Goal: Transaction & Acquisition: Purchase product/service

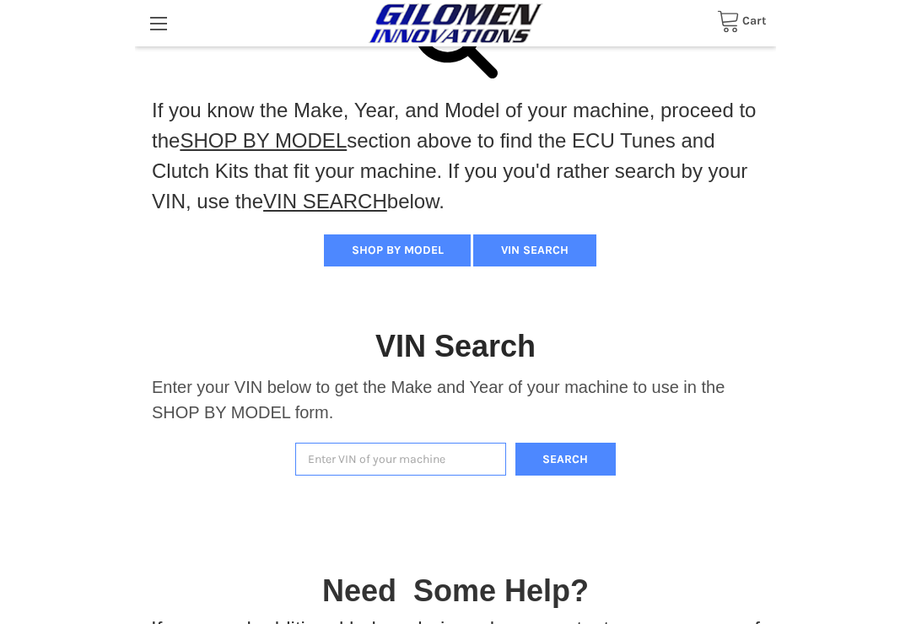
scroll to position [267, 0]
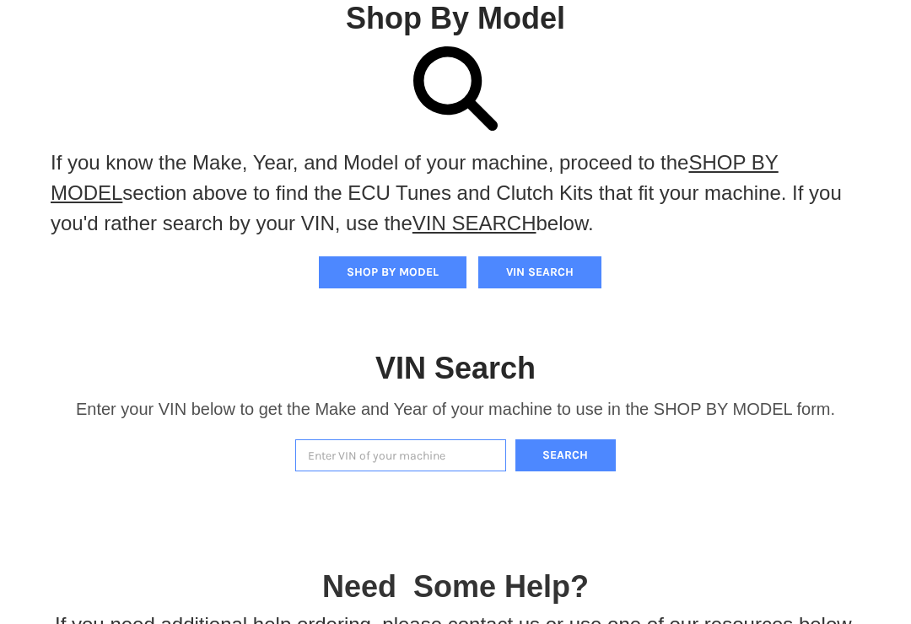
click at [363, 455] on input "Enter VIN of your machine" at bounding box center [400, 455] width 211 height 33
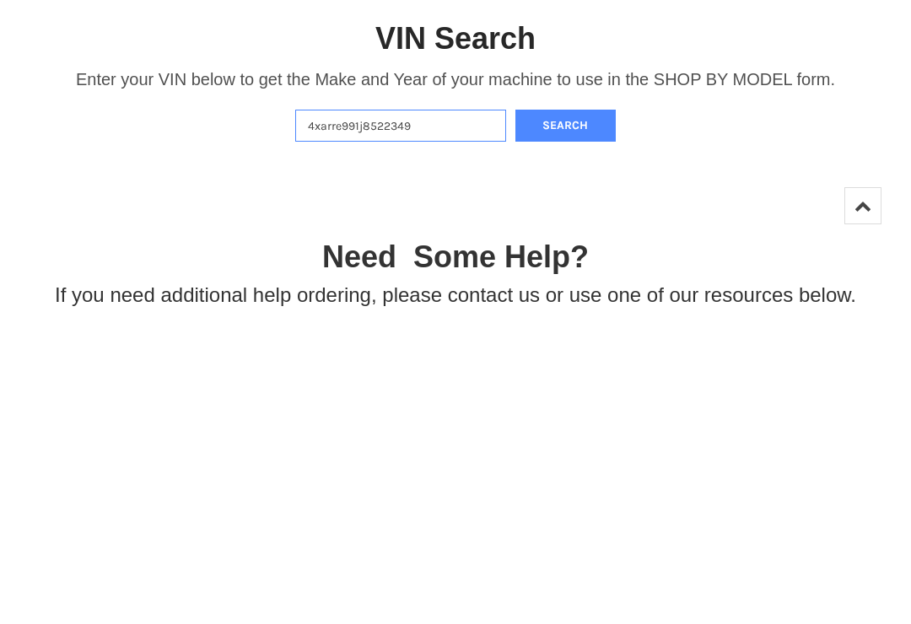
type input "4xarre991j8522349"
click at [565, 425] on button "Search" at bounding box center [565, 441] width 101 height 33
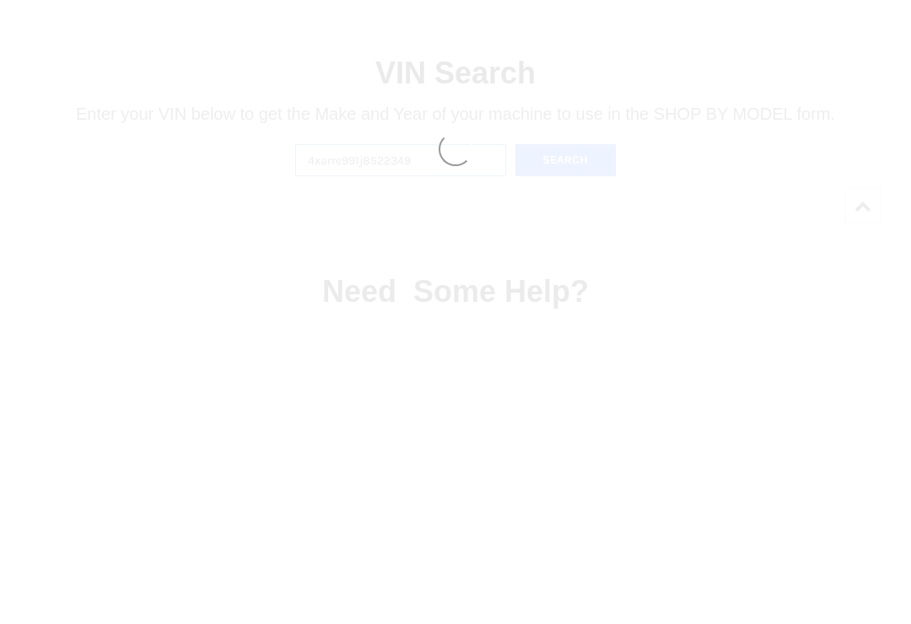
select select "330"
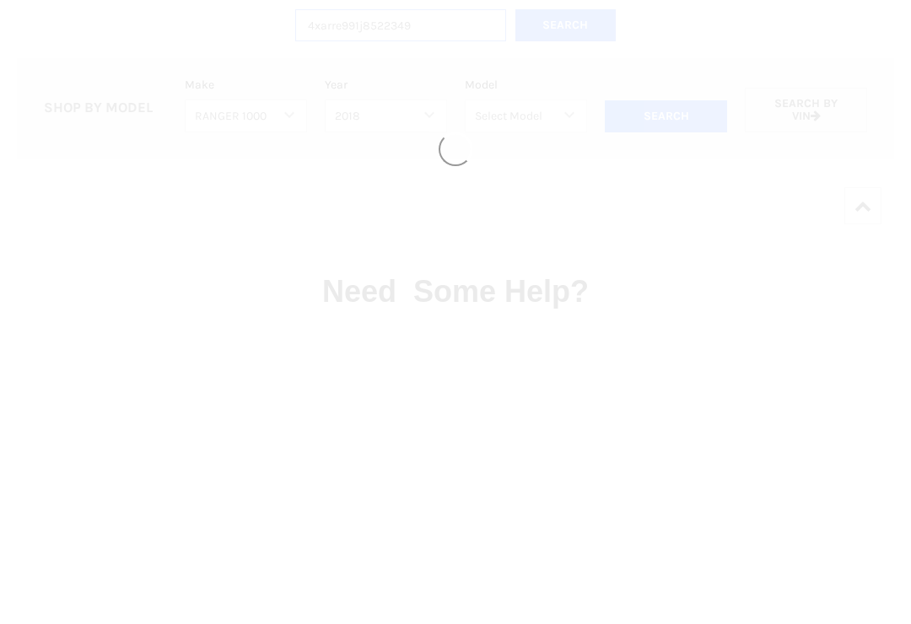
select select "332"
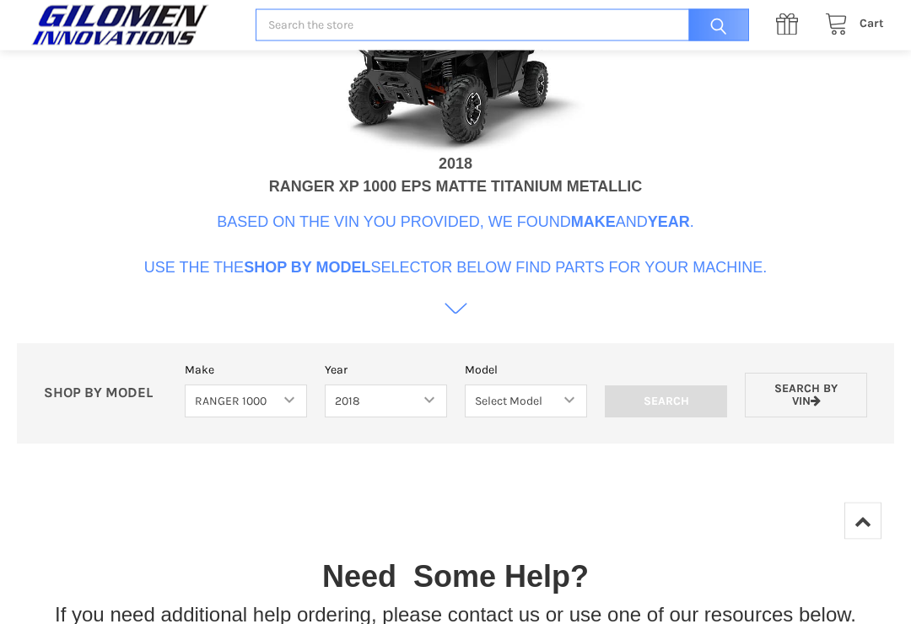
scroll to position [725, 0]
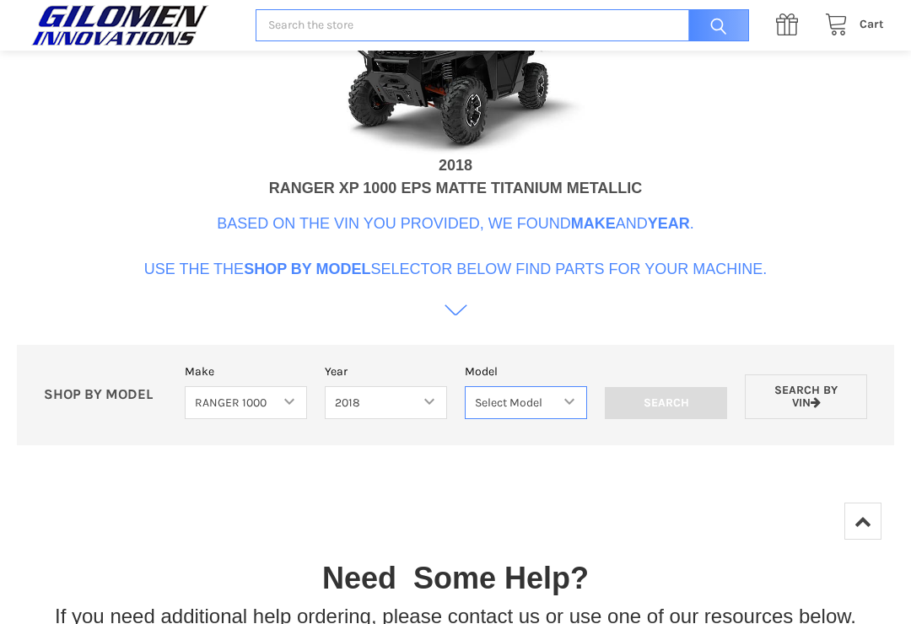
click at [572, 401] on select "Select Model Ranger 1000 XP Ranger 1000 Crew Ranger 1000 Northstar Ranger 1000 …" at bounding box center [526, 402] width 122 height 33
select select "110"
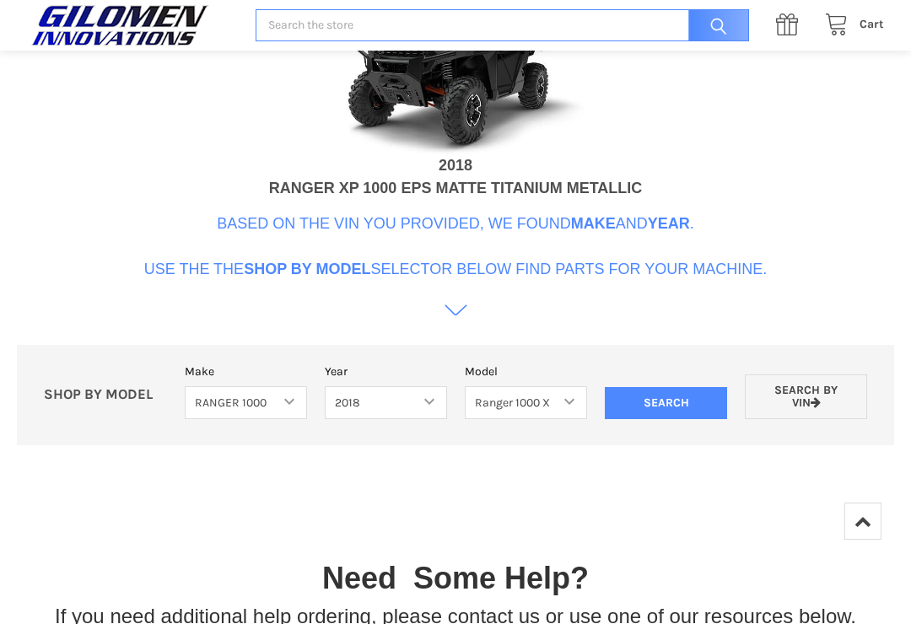
click at [640, 397] on input "Search" at bounding box center [666, 403] width 122 height 32
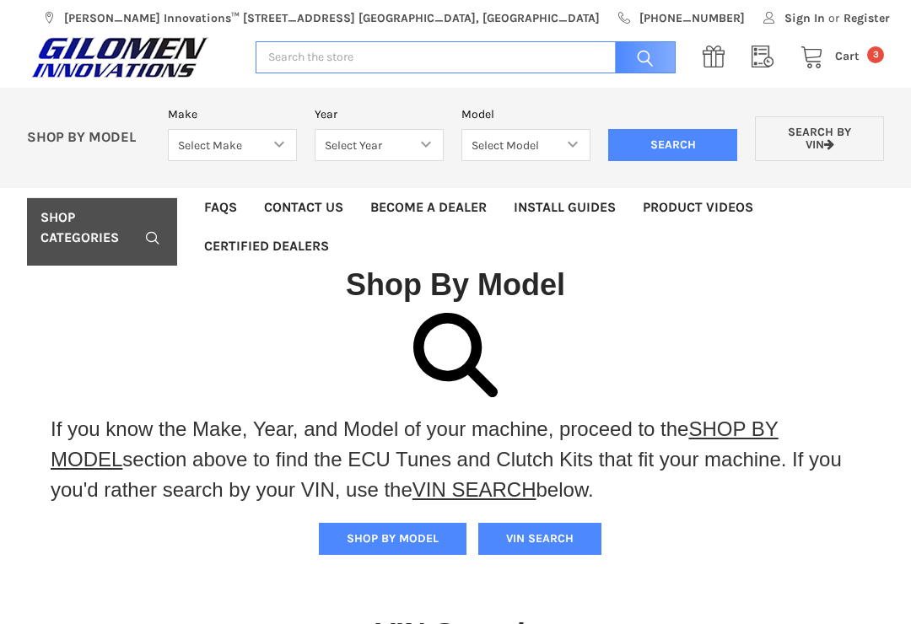
click at [841, 53] on span "Cart" at bounding box center [847, 56] width 24 height 14
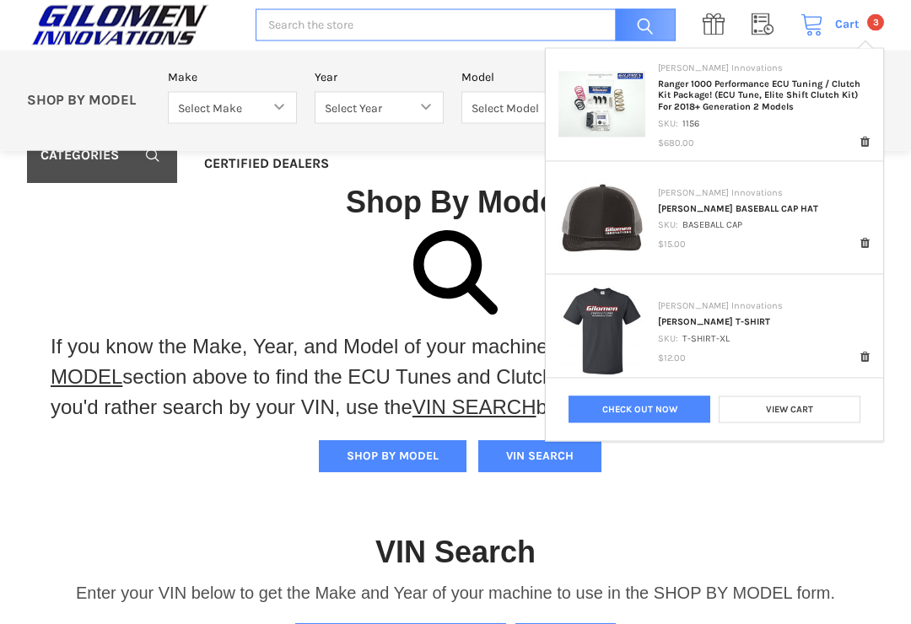
scroll to position [89, 0]
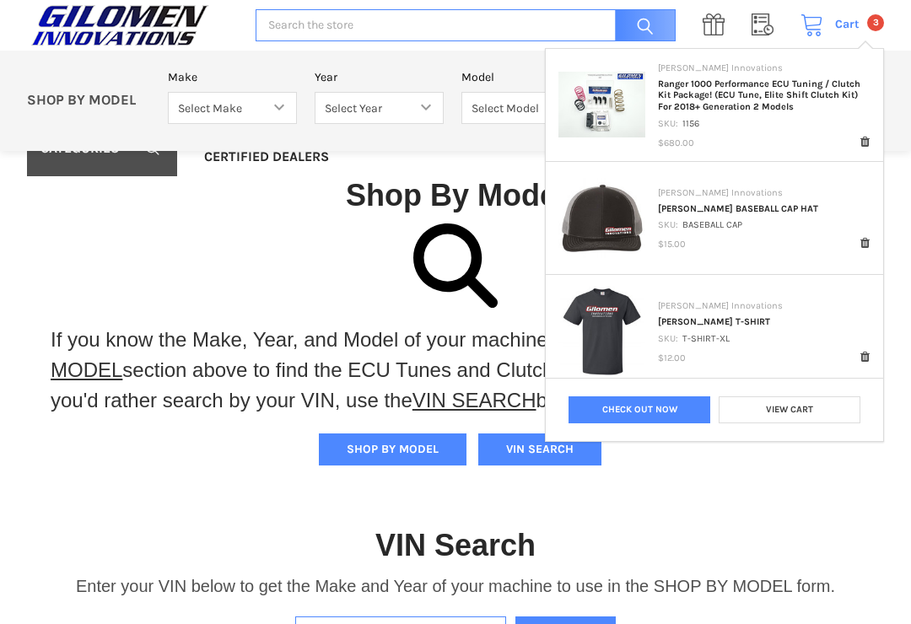
click at [673, 418] on link "Check out now" at bounding box center [640, 409] width 142 height 27
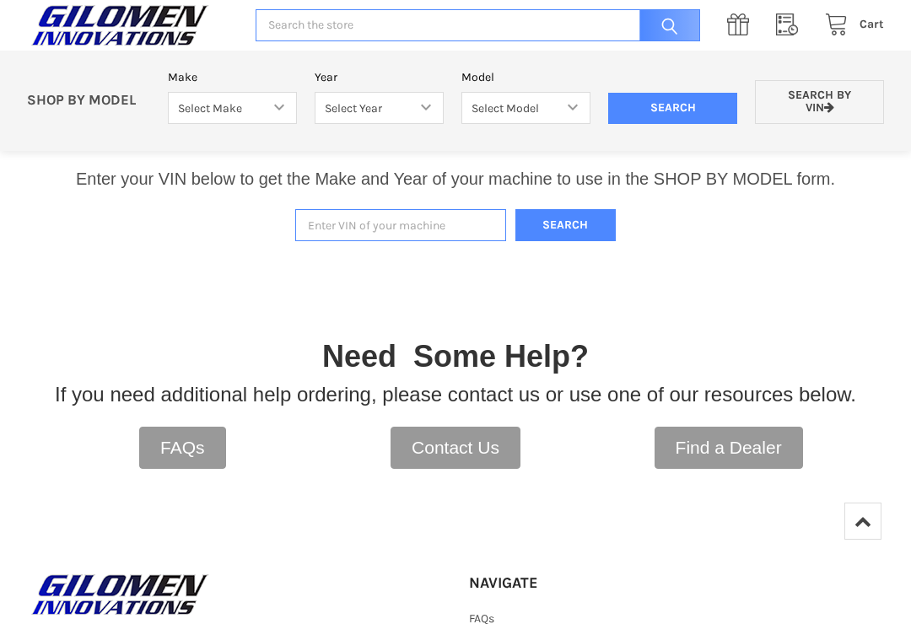
click at [884, 35] on link "Cart 0" at bounding box center [850, 24] width 68 height 21
